Goal: Information Seeking & Learning: Find specific fact

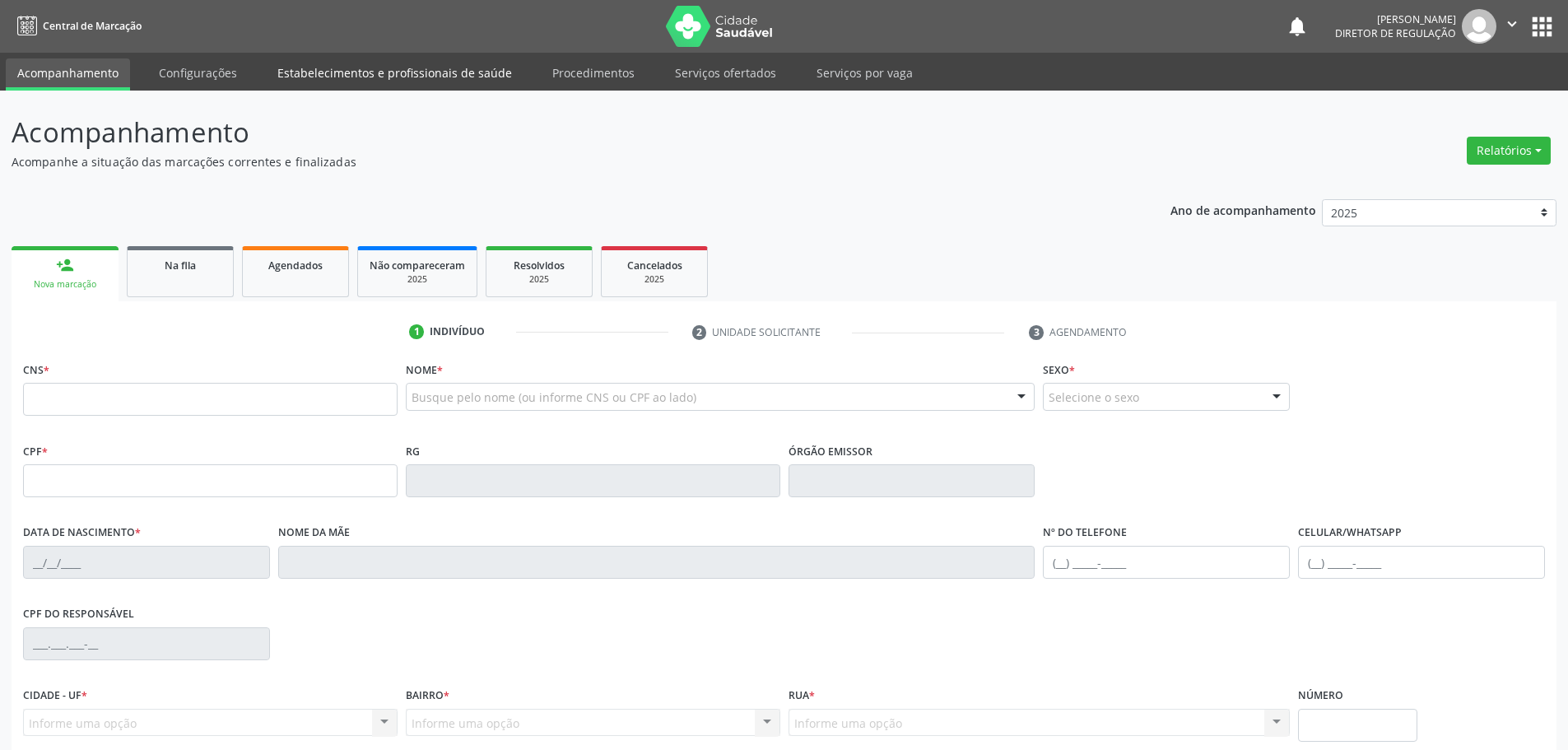
click at [332, 71] on link "Estabelecimentos e profissionais de saúde" at bounding box center [394, 73] width 258 height 29
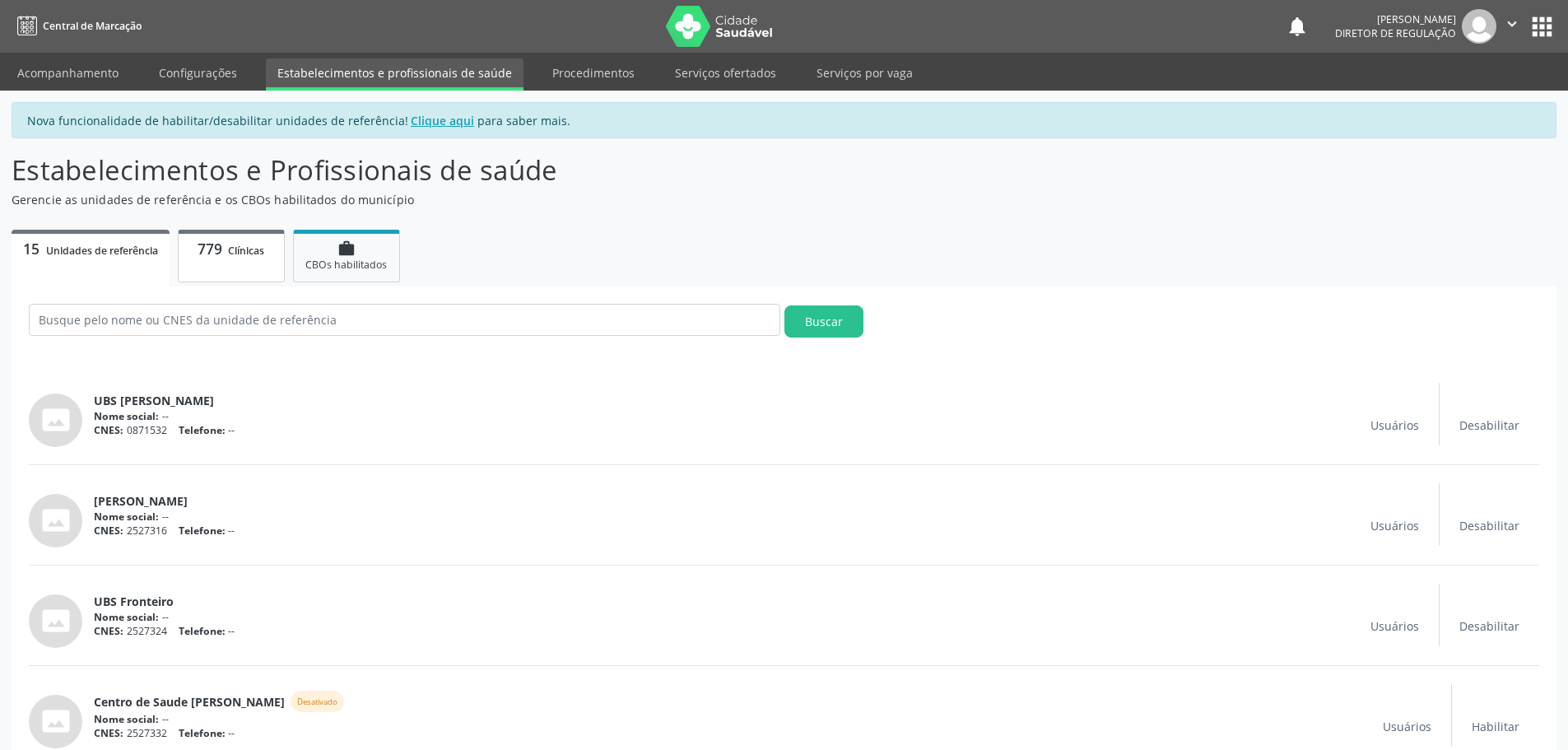
click at [247, 254] on span "Clínicas" at bounding box center [246, 250] width 37 height 14
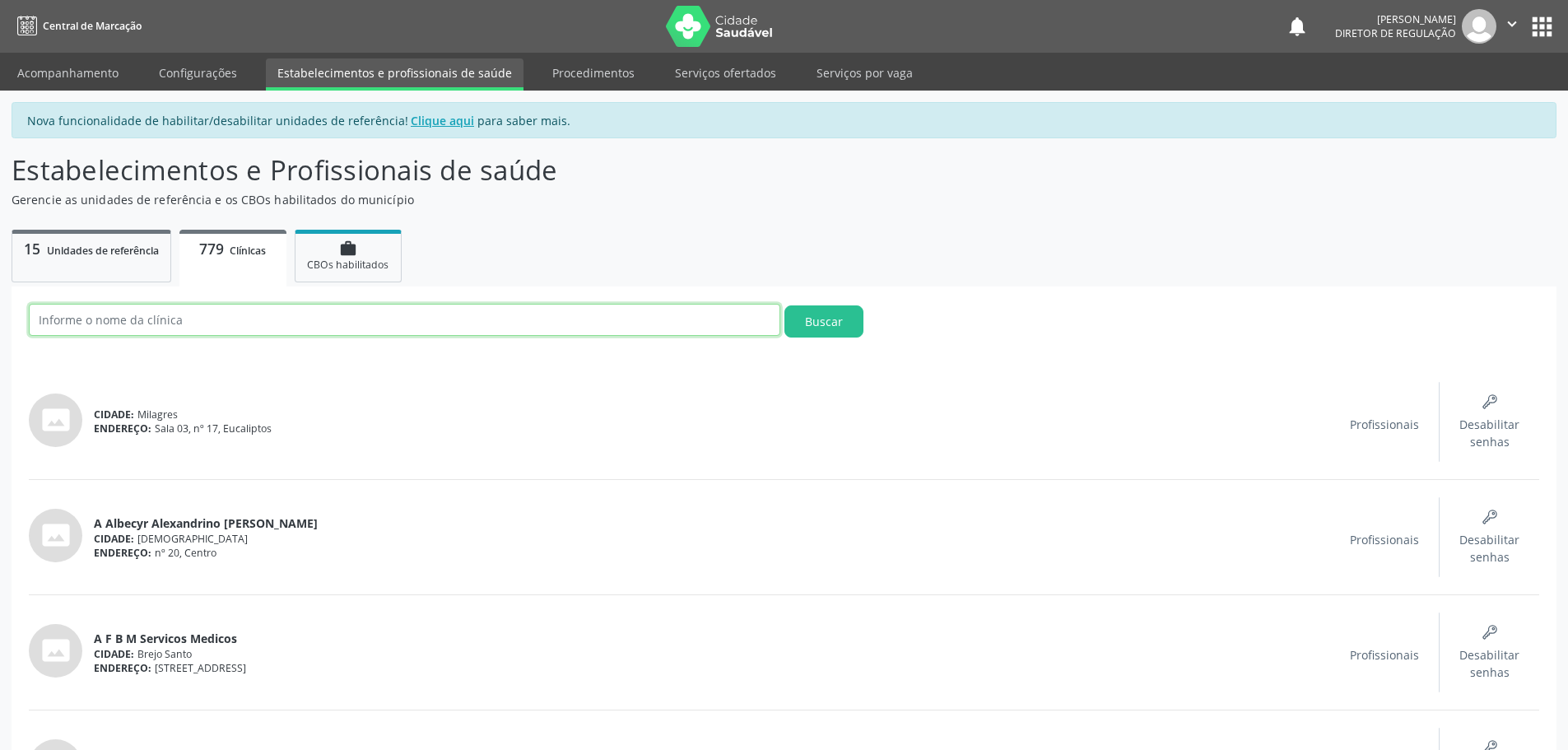
click at [210, 316] on input "text" at bounding box center [404, 320] width 752 height 32
type input "[PERSON_NAME]"
click at [784, 306] on button "Buscar" at bounding box center [823, 322] width 79 height 32
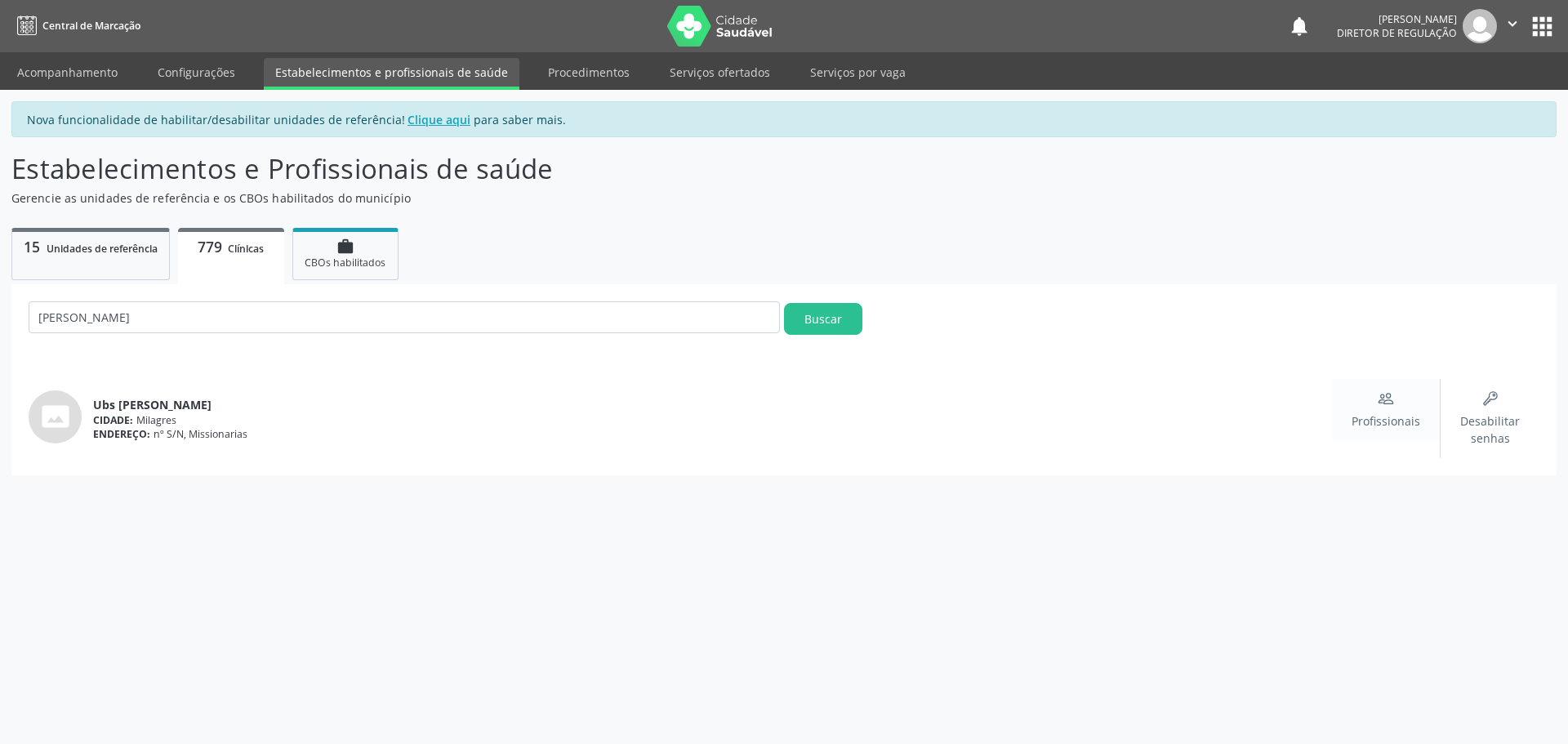
click at [1396, 422] on span "Profissionais" at bounding box center [1386, 421] width 68 height 17
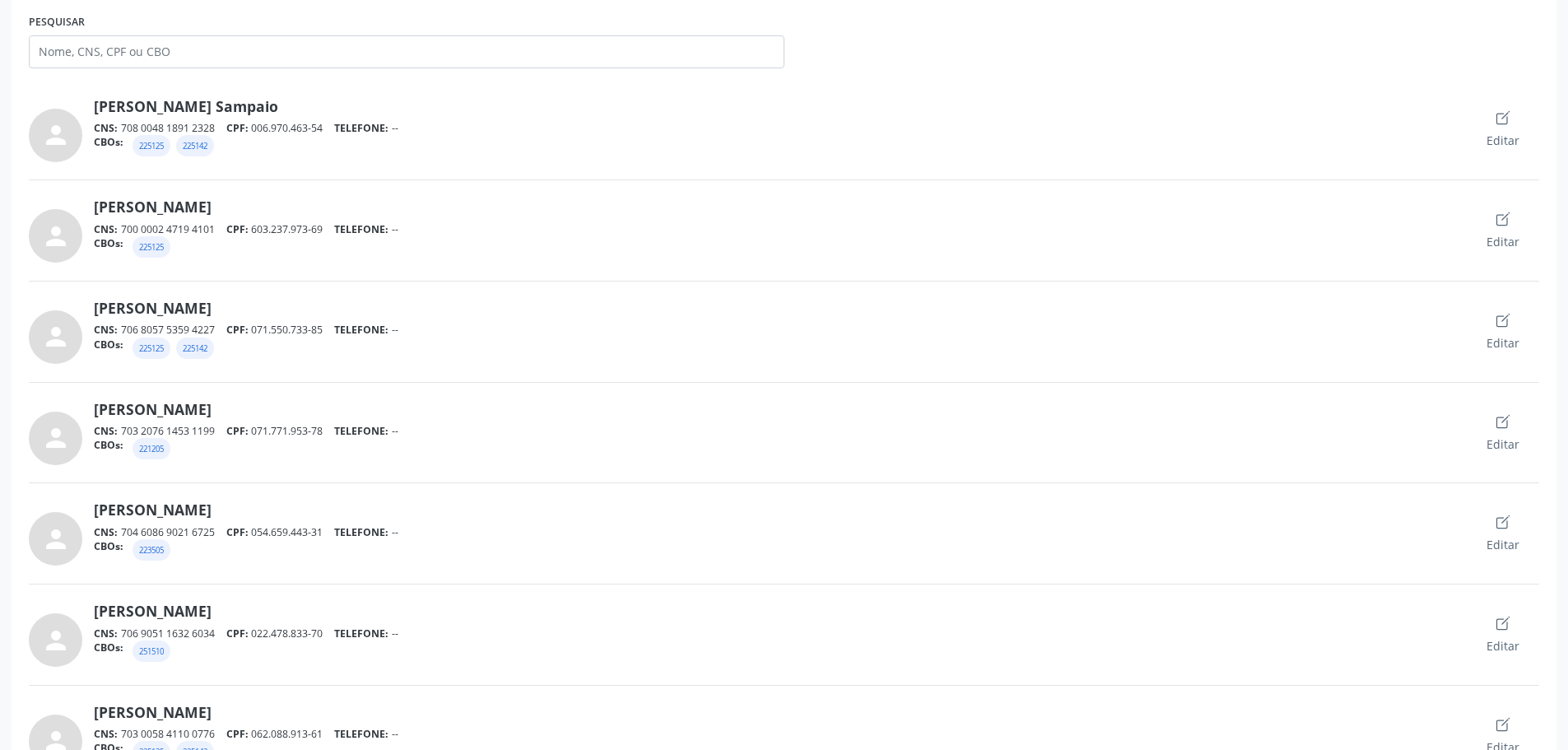
scroll to position [411, 0]
drag, startPoint x: 258, startPoint y: 427, endPoint x: 335, endPoint y: 430, distance: 77.1
click at [335, 430] on div "CNS: 703 2076 1453 1199 CPF: 071.771.953-78 TELEFONE: --" at bounding box center [780, 430] width 1373 height 14
copy div "071.771.953-78"
